Goal: Information Seeking & Learning: Check status

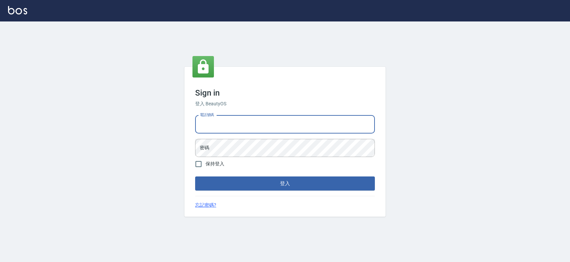
click at [244, 121] on input "電話號碼" at bounding box center [285, 124] width 180 height 18
type input "0427061917"
drag, startPoint x: 238, startPoint y: 121, endPoint x: 175, endPoint y: 115, distance: 63.4
click at [175, 115] on div "Sign in 登入 BeautyOS 電話號碼 [PHONE_NUMBER] 電話號碼 密碼 密碼 保持登入 登入 忘記密碼?" at bounding box center [285, 141] width 570 height 241
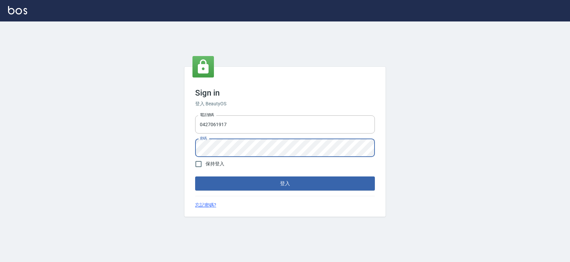
click at [293, 190] on button "登入" at bounding box center [285, 183] width 180 height 14
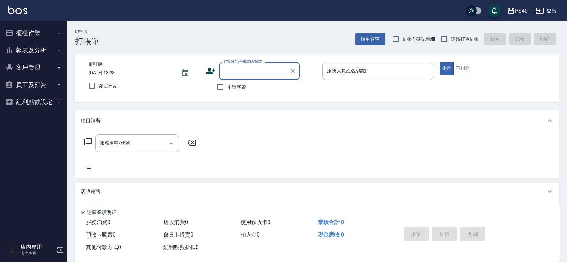
click at [34, 54] on button "報表及分析" at bounding box center [34, 50] width 62 height 17
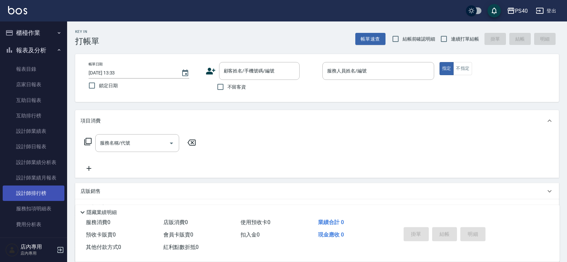
click at [33, 193] on link "設計師排行榜" at bounding box center [34, 193] width 62 height 15
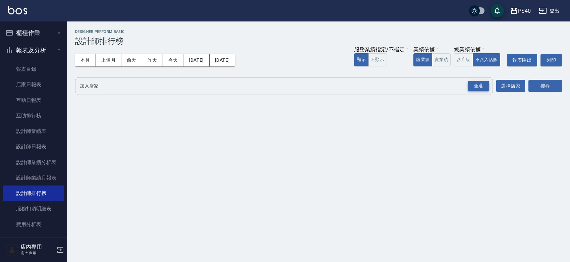
click at [475, 86] on div "全選" at bounding box center [478, 86] width 21 height 10
click at [419, 48] on div "業績依據：" at bounding box center [432, 49] width 37 height 7
click at [433, 62] on button "實業績" at bounding box center [441, 59] width 19 height 13
click at [540, 89] on button "搜尋" at bounding box center [546, 86] width 34 height 12
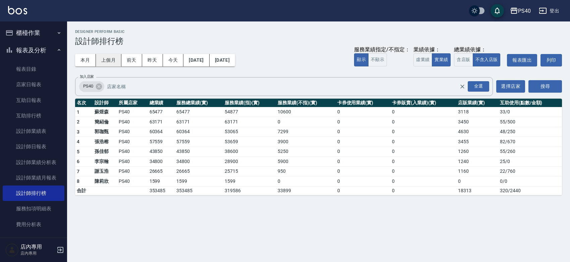
click at [114, 65] on button "上個月" at bounding box center [108, 60] width 25 height 12
click at [235, 62] on button "[DATE]" at bounding box center [222, 60] width 25 height 12
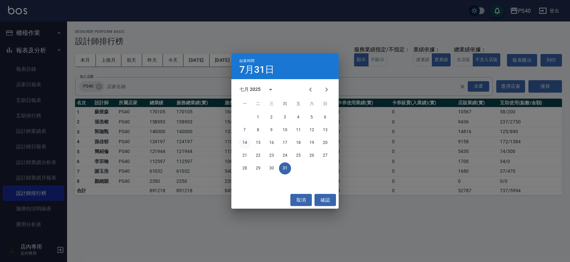
click at [244, 143] on button "14" at bounding box center [245, 143] width 12 height 12
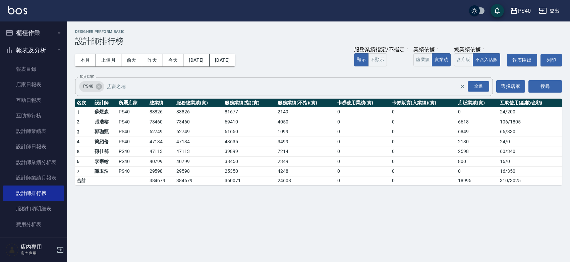
click at [22, 14] on link at bounding box center [17, 11] width 19 height 10
